Goal: Find specific page/section: Find specific page/section

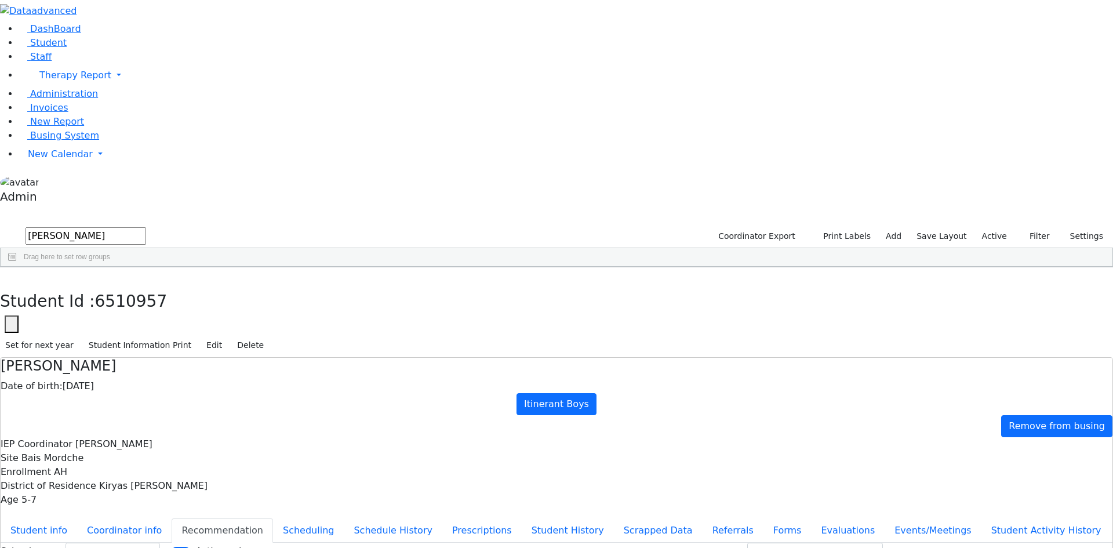
select select "210"
click at [87, 16] on icon "button" at bounding box center [91, 11] width 9 height 9
click at [96, 16] on icon "button" at bounding box center [91, 11] width 9 height 9
click at [79, 13] on button "button" at bounding box center [91, 11] width 24 height 22
click at [96, 16] on icon "button" at bounding box center [91, 11] width 9 height 9
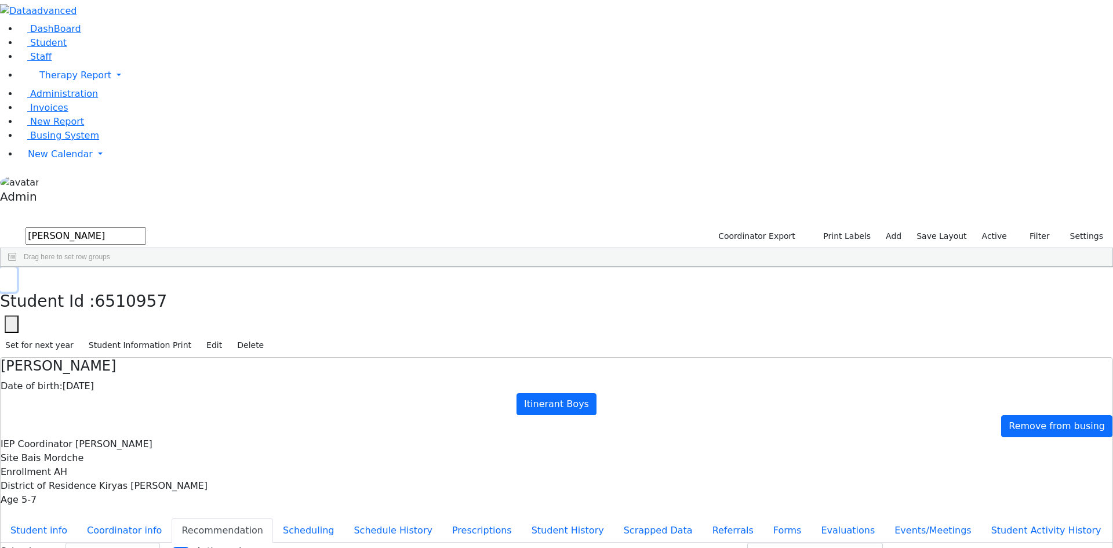
click at [12, 276] on icon "button" at bounding box center [8, 279] width 6 height 7
click at [350, 514] on span "Student Info" at bounding box center [351, 522] width 114 height 16
drag, startPoint x: 166, startPoint y: 107, endPoint x: 256, endPoint y: 381, distance: 288.8
click at [259, 382] on div "[PERSON_NAME] [DATE] [PERSON_NAME] Itinerant Boys Kiryas [PERSON_NAME] [PHONE_N…" at bounding box center [526, 440] width 1050 height 308
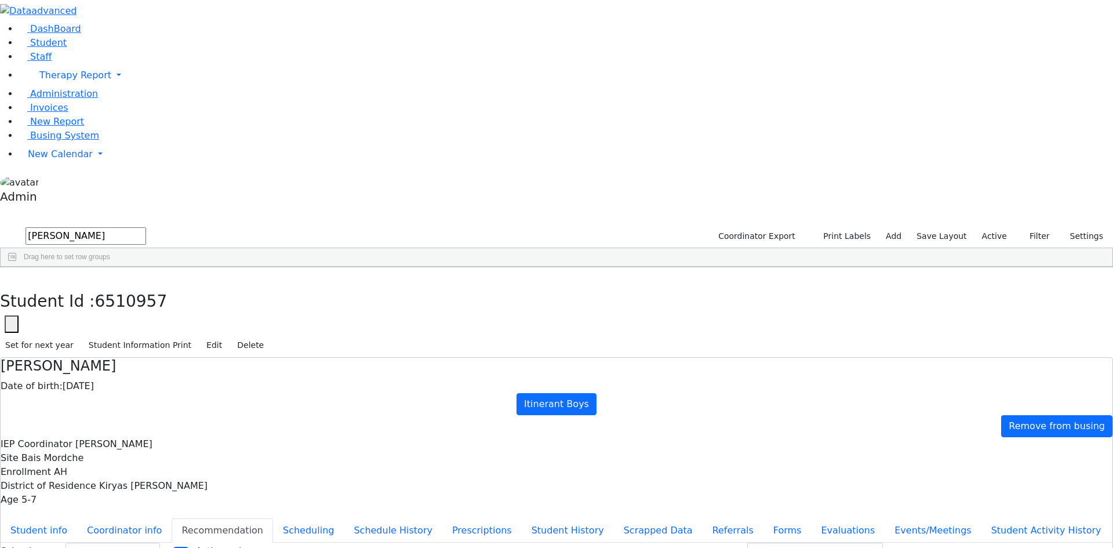
click at [499, 423] on div "[PERSON_NAME] [DATE] [PERSON_NAME] Itinerant Boys Kiryas [PERSON_NAME] [PHONE_N…" at bounding box center [551, 440] width 1100 height 308
click at [362, 497] on div "[PERSON_NAME]" at bounding box center [368, 505] width 105 height 16
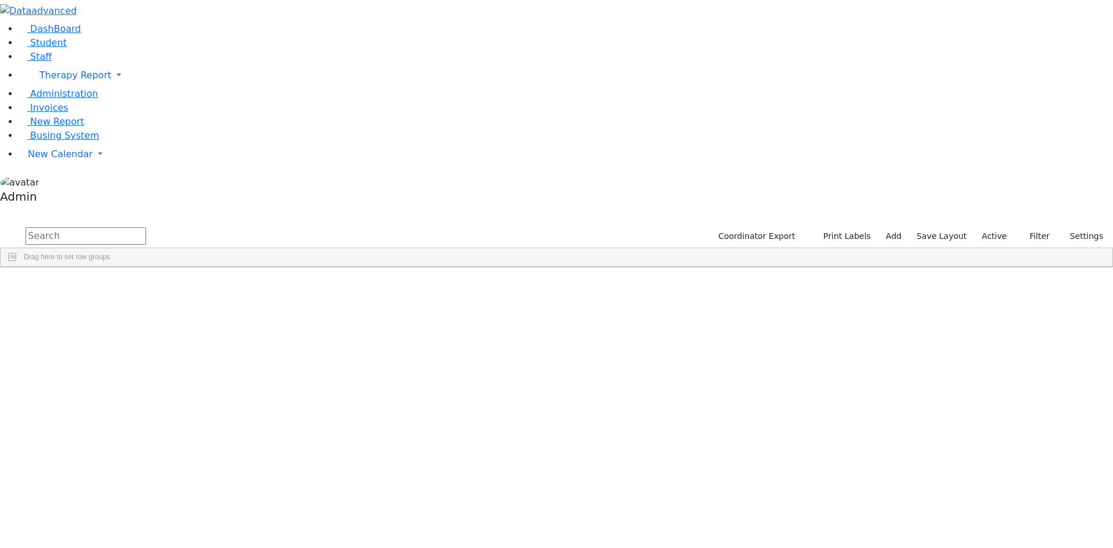
click at [146, 227] on input "text" at bounding box center [86, 235] width 121 height 17
type input "teitel"
click at [720, 322] on div "Teitelbaum Frady 01/10/2022 Grossbaum, Chaya The Preschool Half-Day Kiryas Joel…" at bounding box center [551, 326] width 1100 height 81
